Goal: Find specific page/section

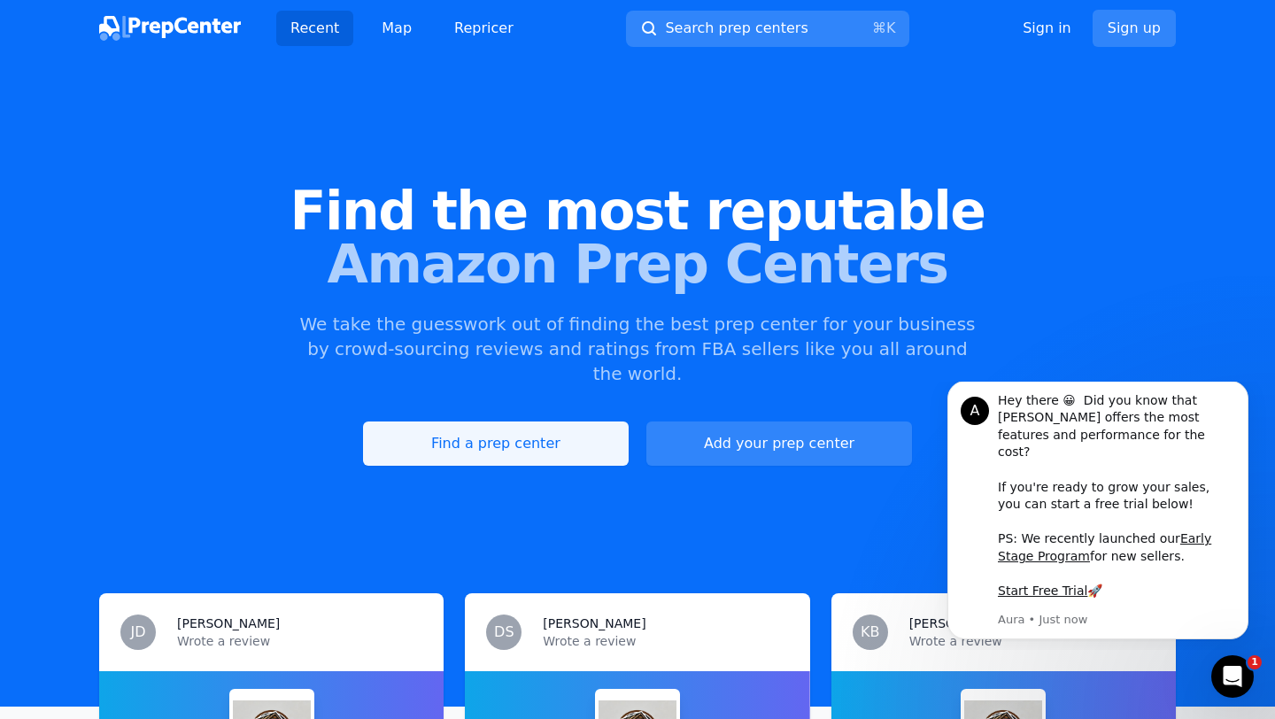
click at [494, 422] on link "Find a prep center" at bounding box center [496, 444] width 266 height 44
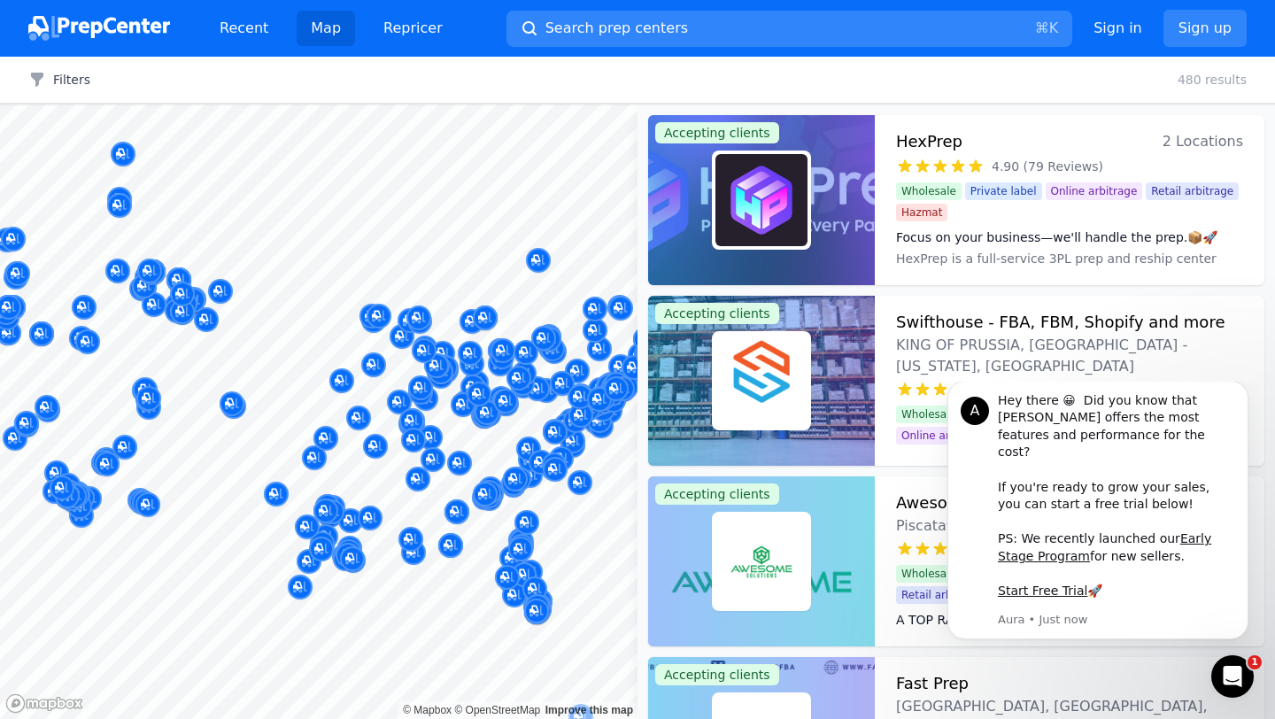
click at [377, 367] on div at bounding box center [342, 361] width 340 height 14
click at [374, 364] on div at bounding box center [342, 361] width 340 height 14
click at [372, 368] on div at bounding box center [342, 361] width 340 height 14
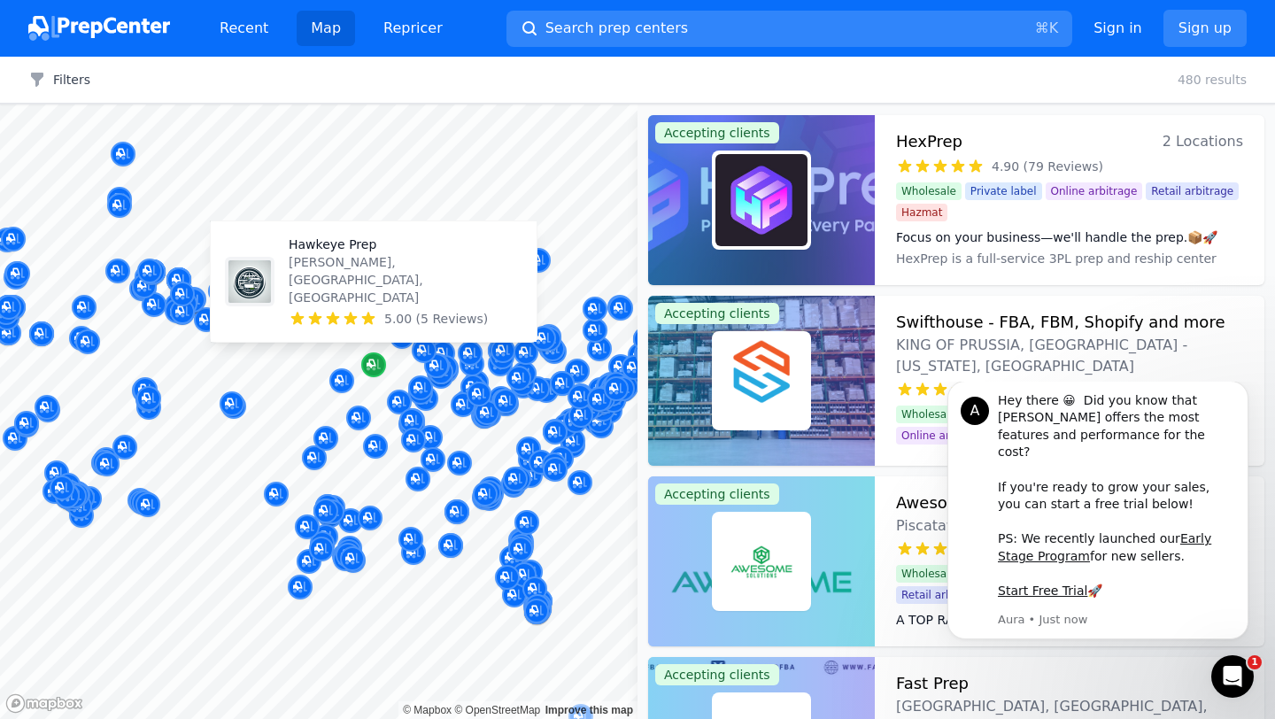
click at [370, 373] on icon "Map marker" at bounding box center [374, 365] width 14 height 18
